Goal: Find specific page/section: Find specific page/section

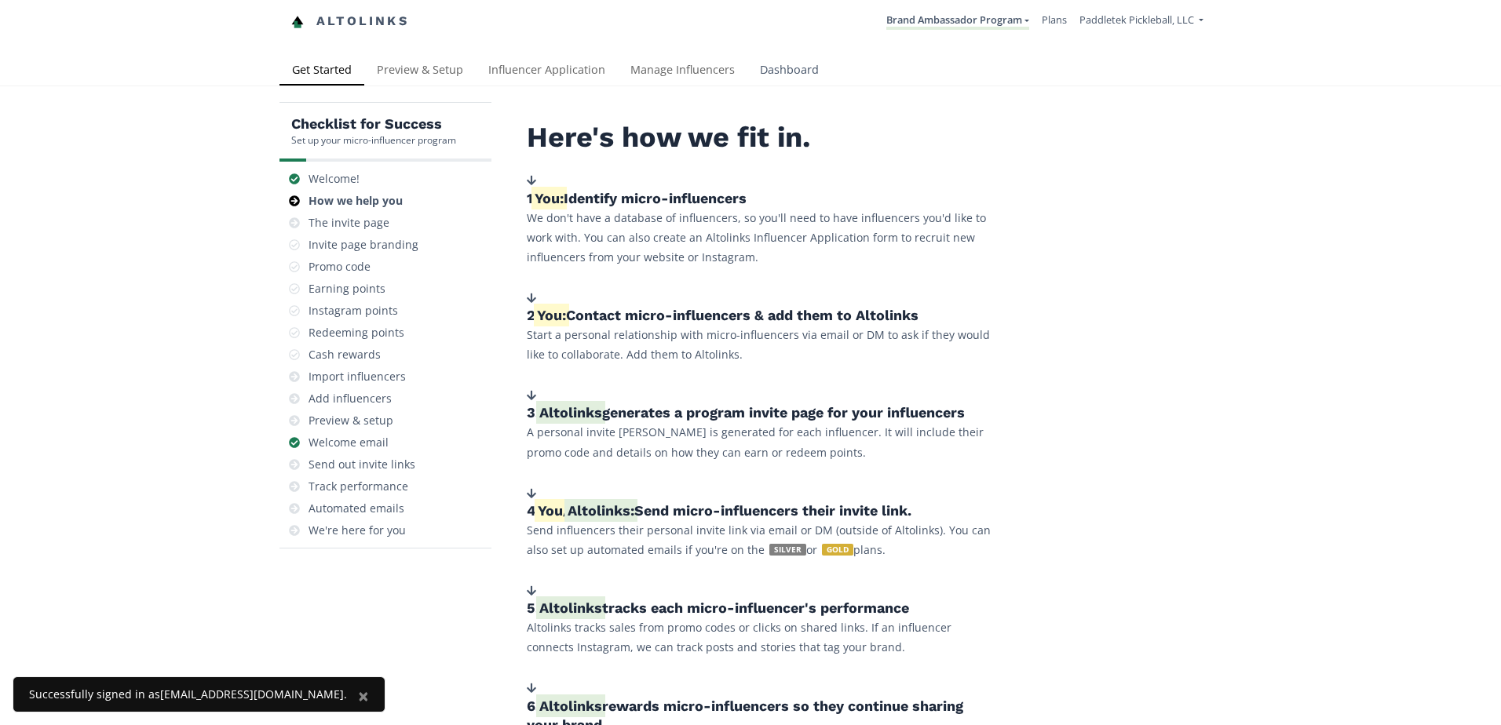
click at [764, 71] on link "Dashboard" at bounding box center [789, 71] width 84 height 31
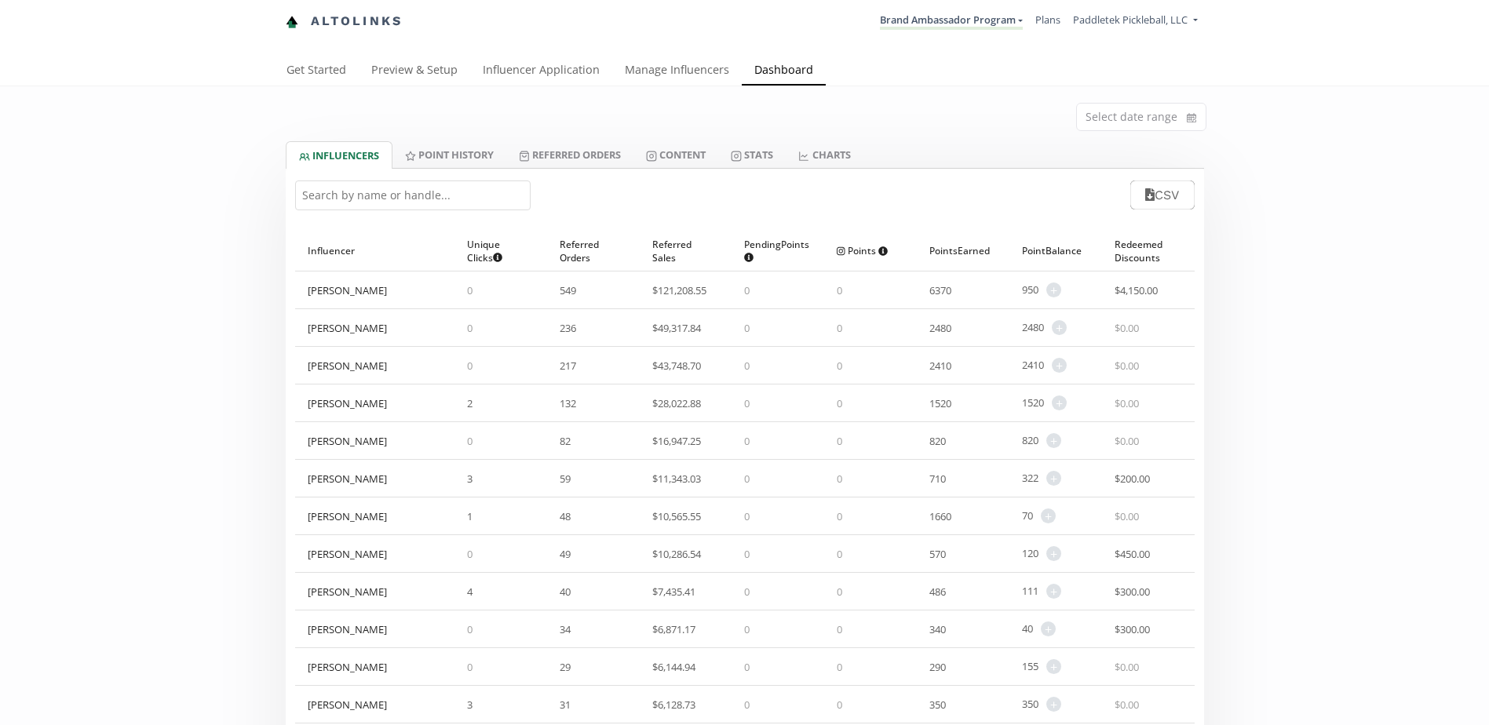
click at [381, 200] on input "text" at bounding box center [412, 196] width 235 height 30
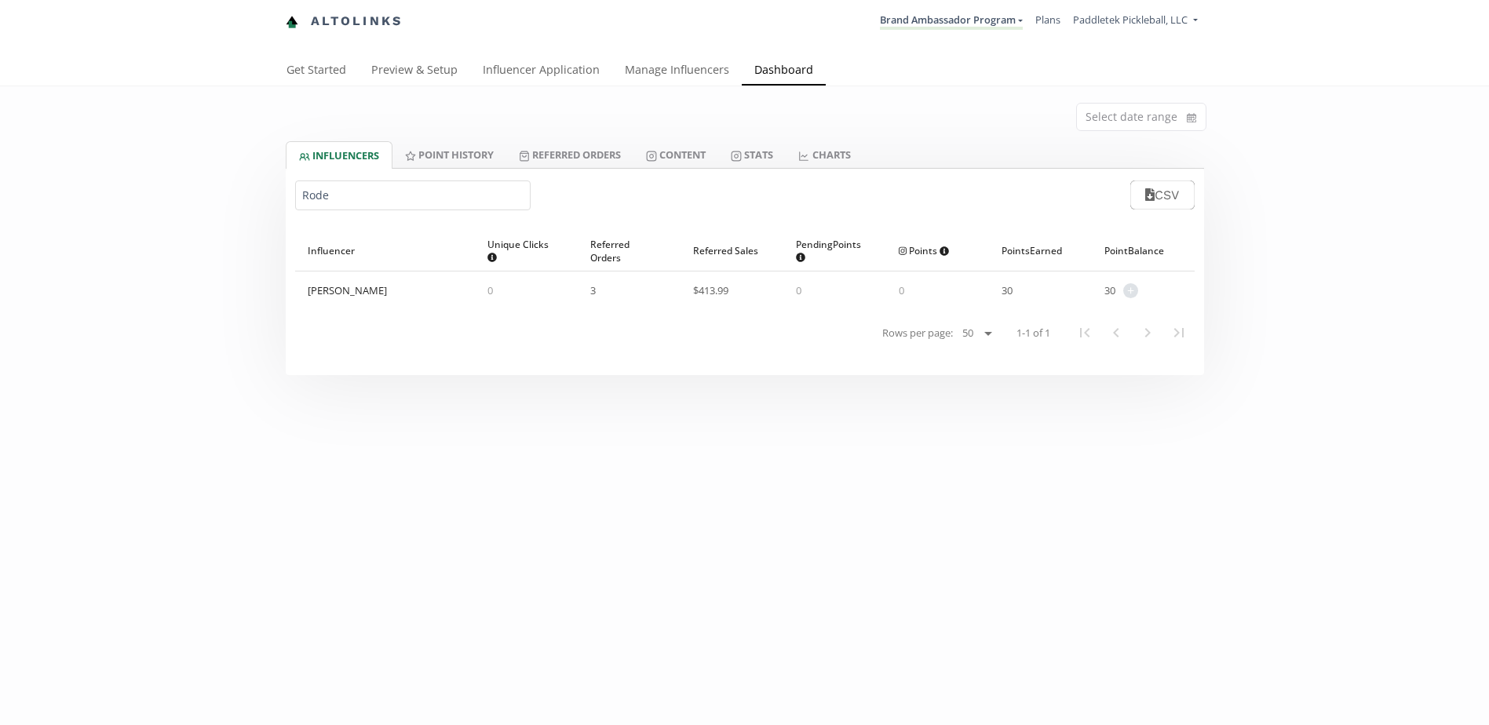
type input "Rode"
click at [358, 295] on div "[PERSON_NAME]" at bounding box center [347, 290] width 79 height 14
